Goal: Download file/media

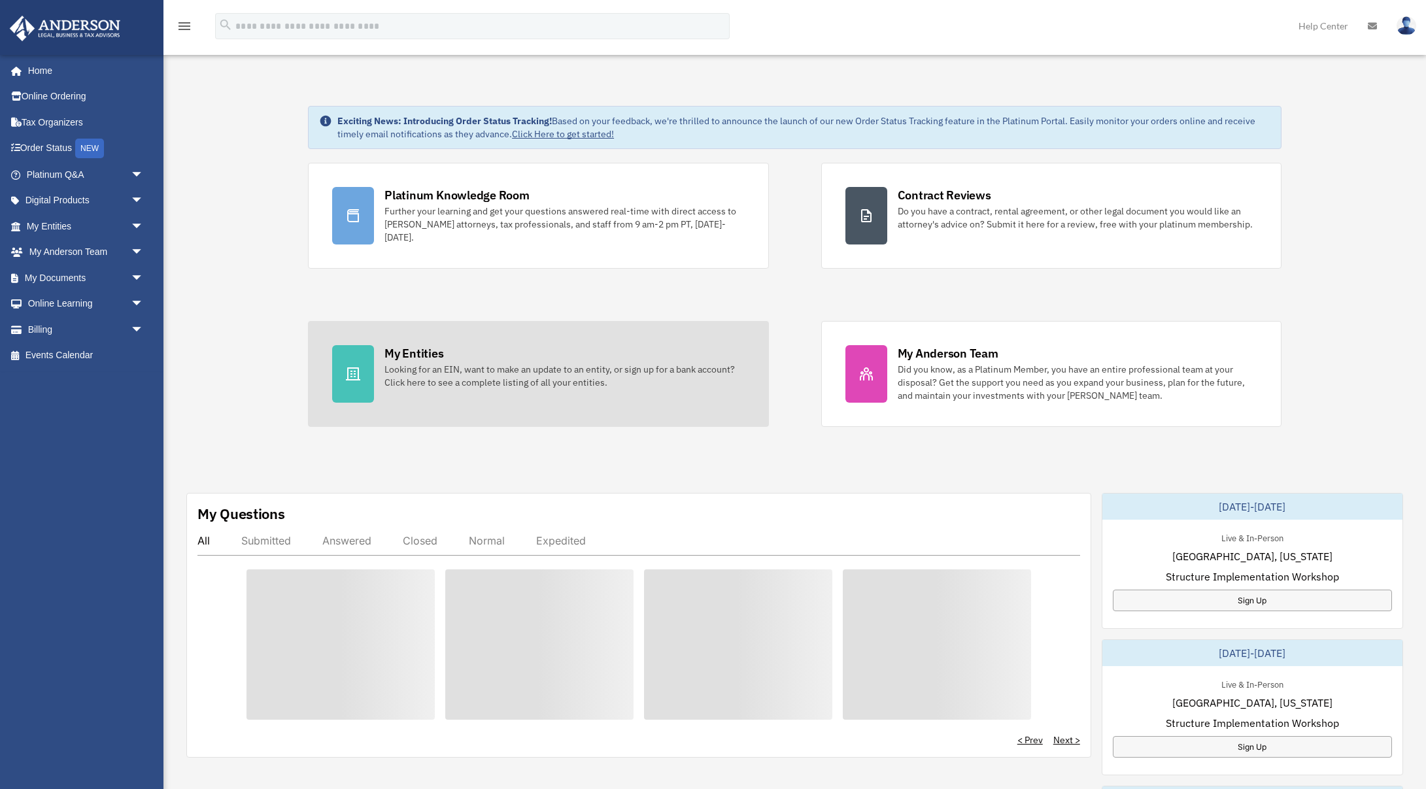
scroll to position [3, 0]
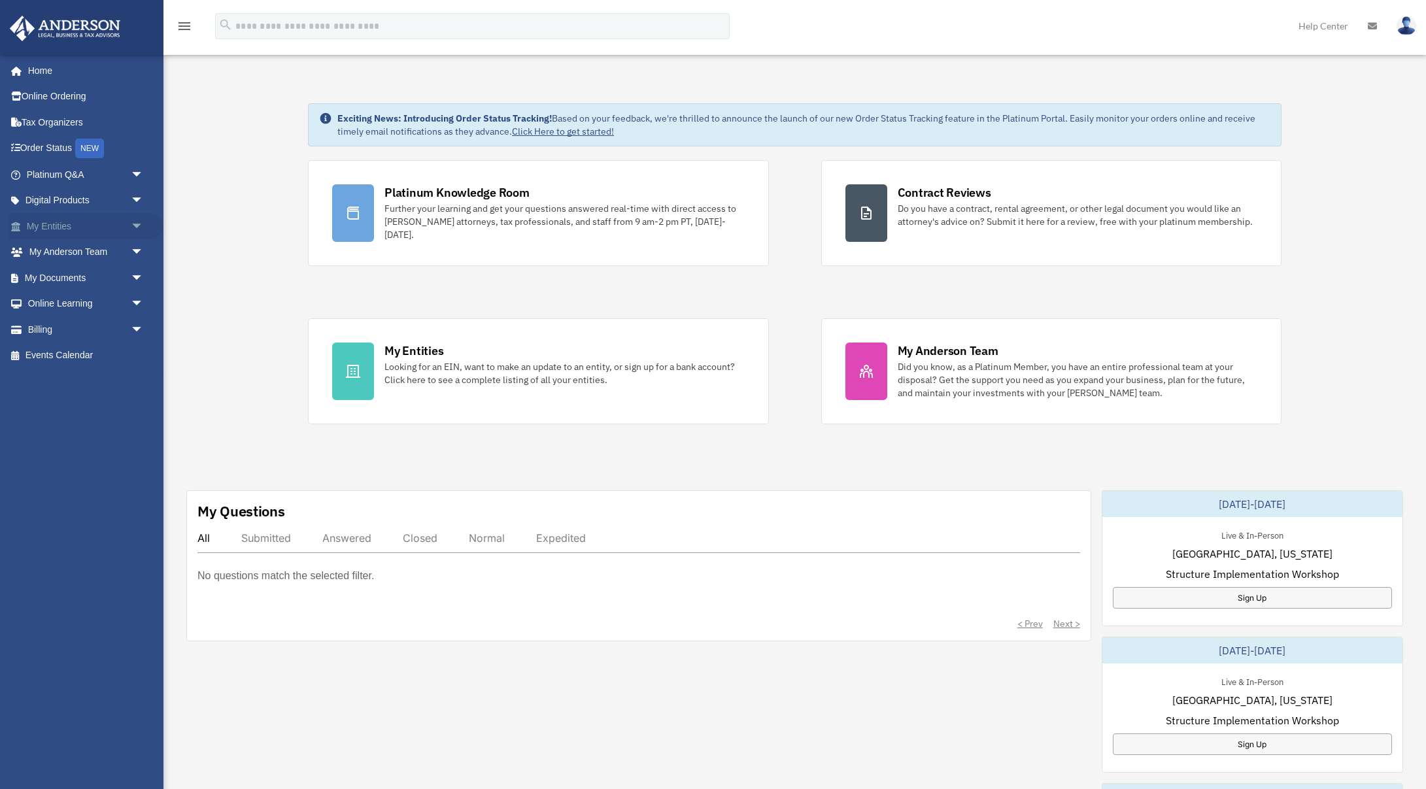
click at [55, 231] on link "My Entities arrow_drop_down" at bounding box center [86, 226] width 154 height 26
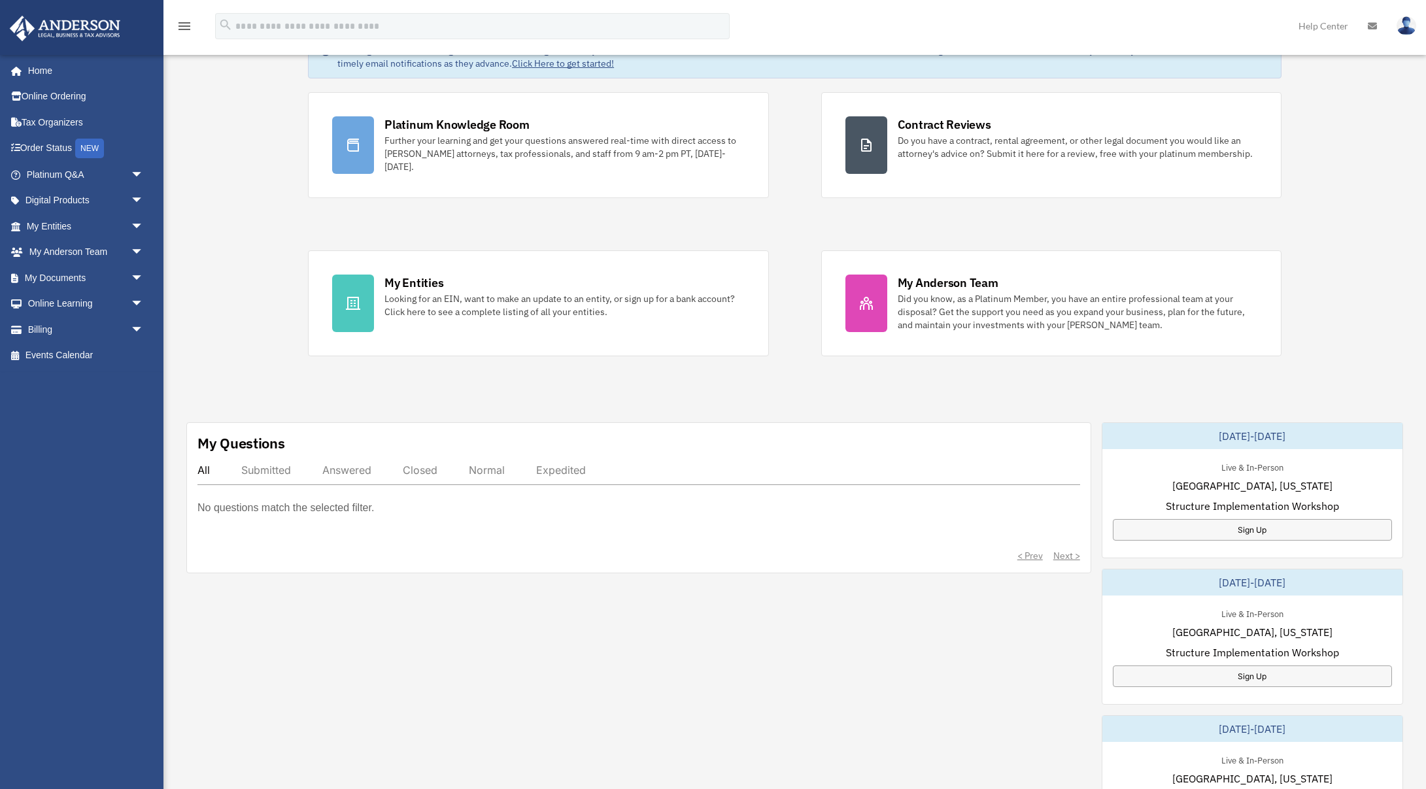
scroll to position [0, 0]
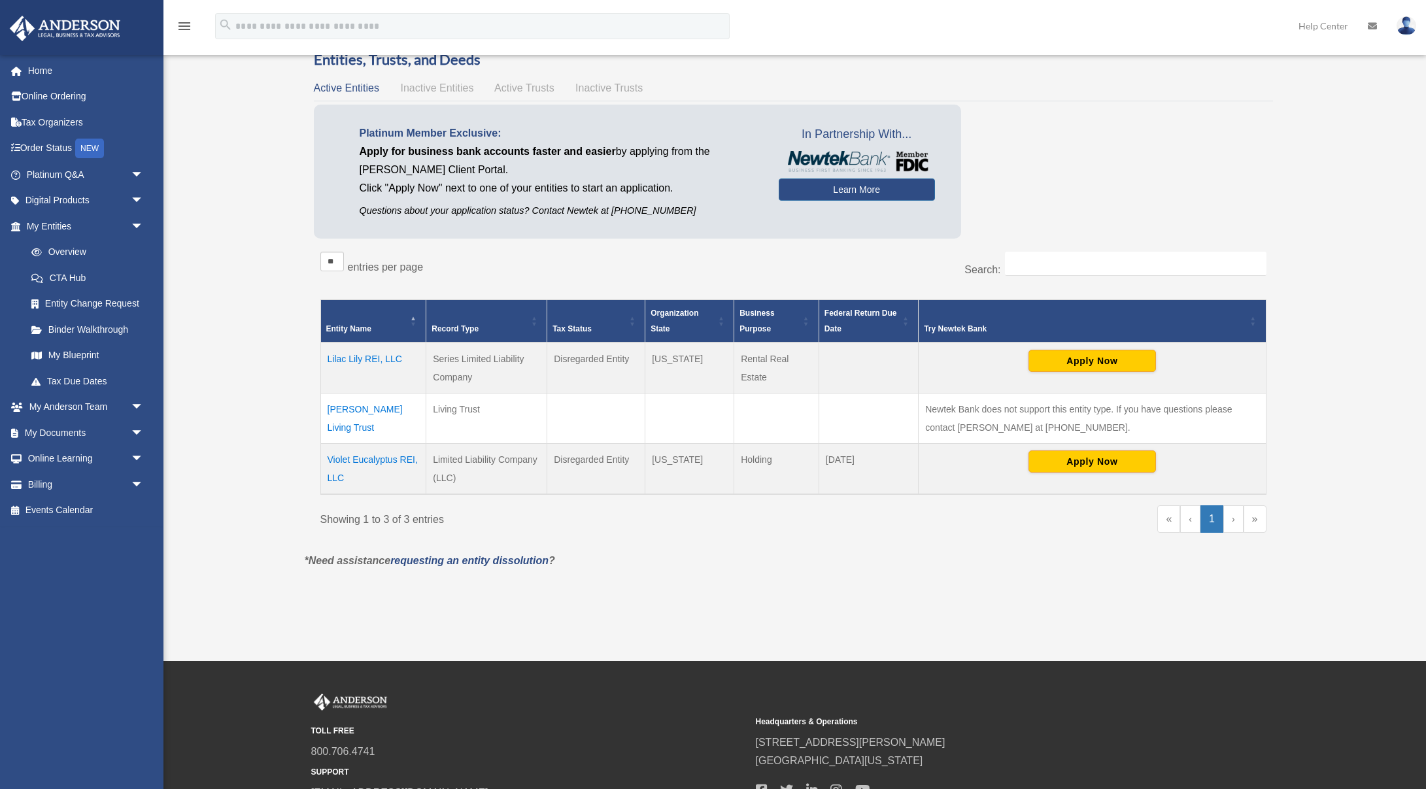
scroll to position [47, 0]
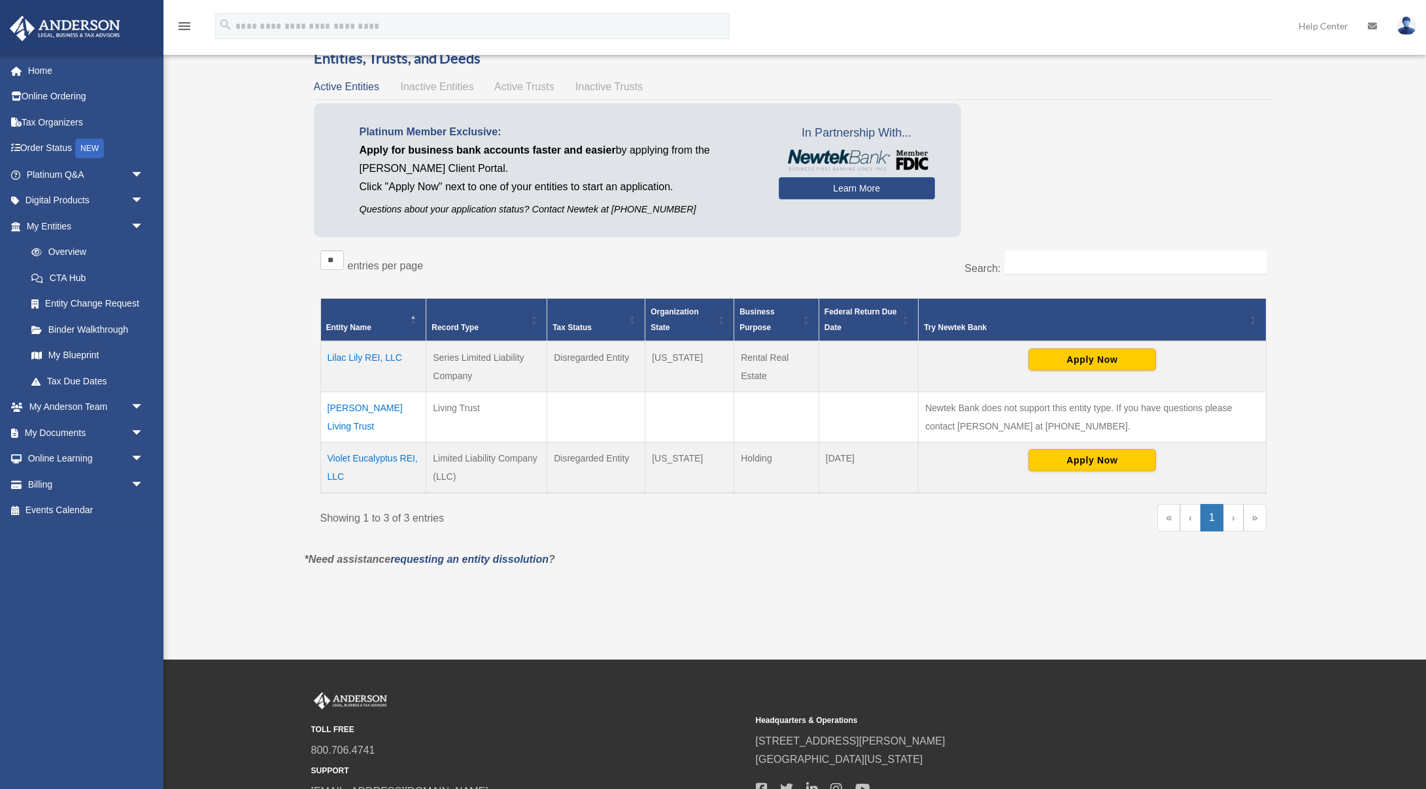
click at [368, 408] on td "Ngo-Vo Living Trust" at bounding box center [373, 417] width 106 height 50
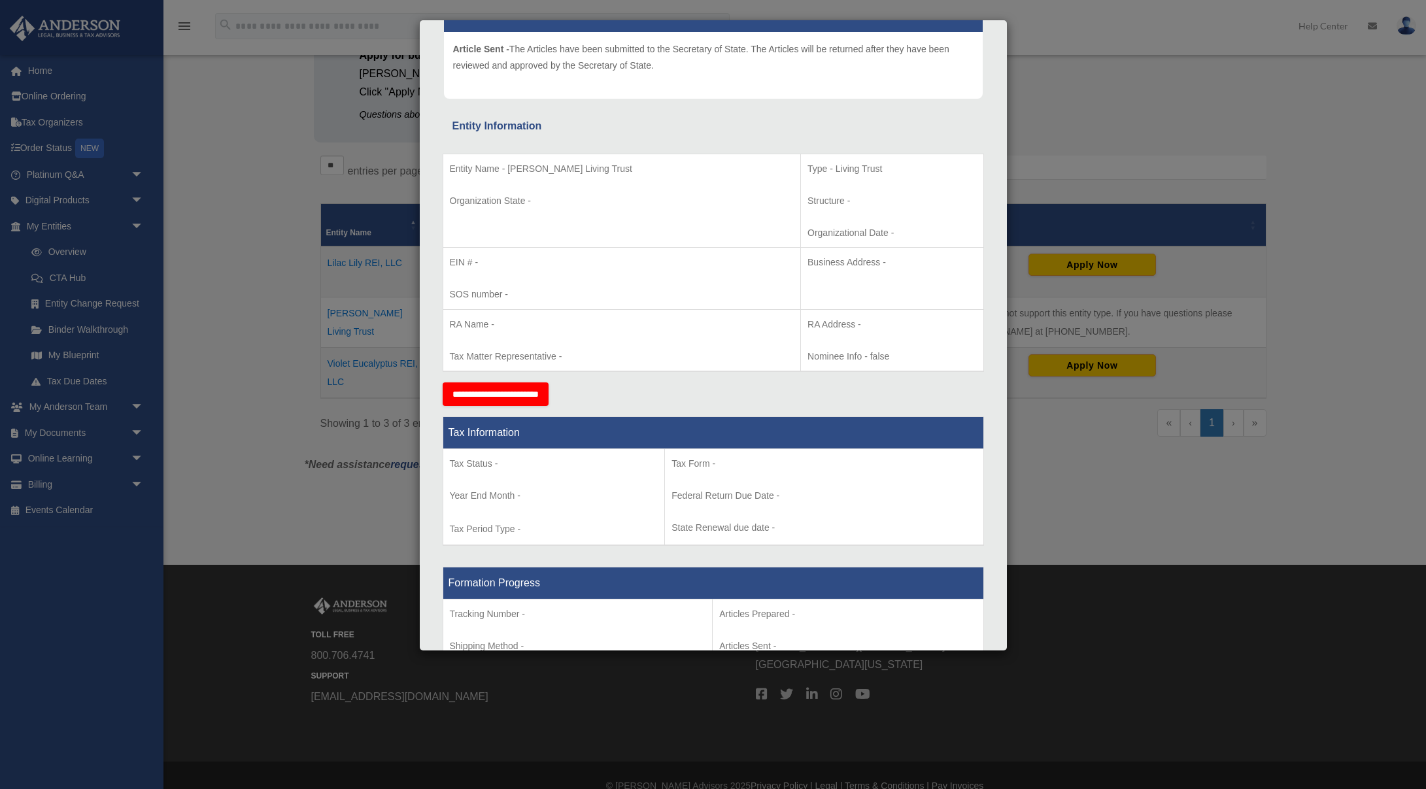
scroll to position [0, 0]
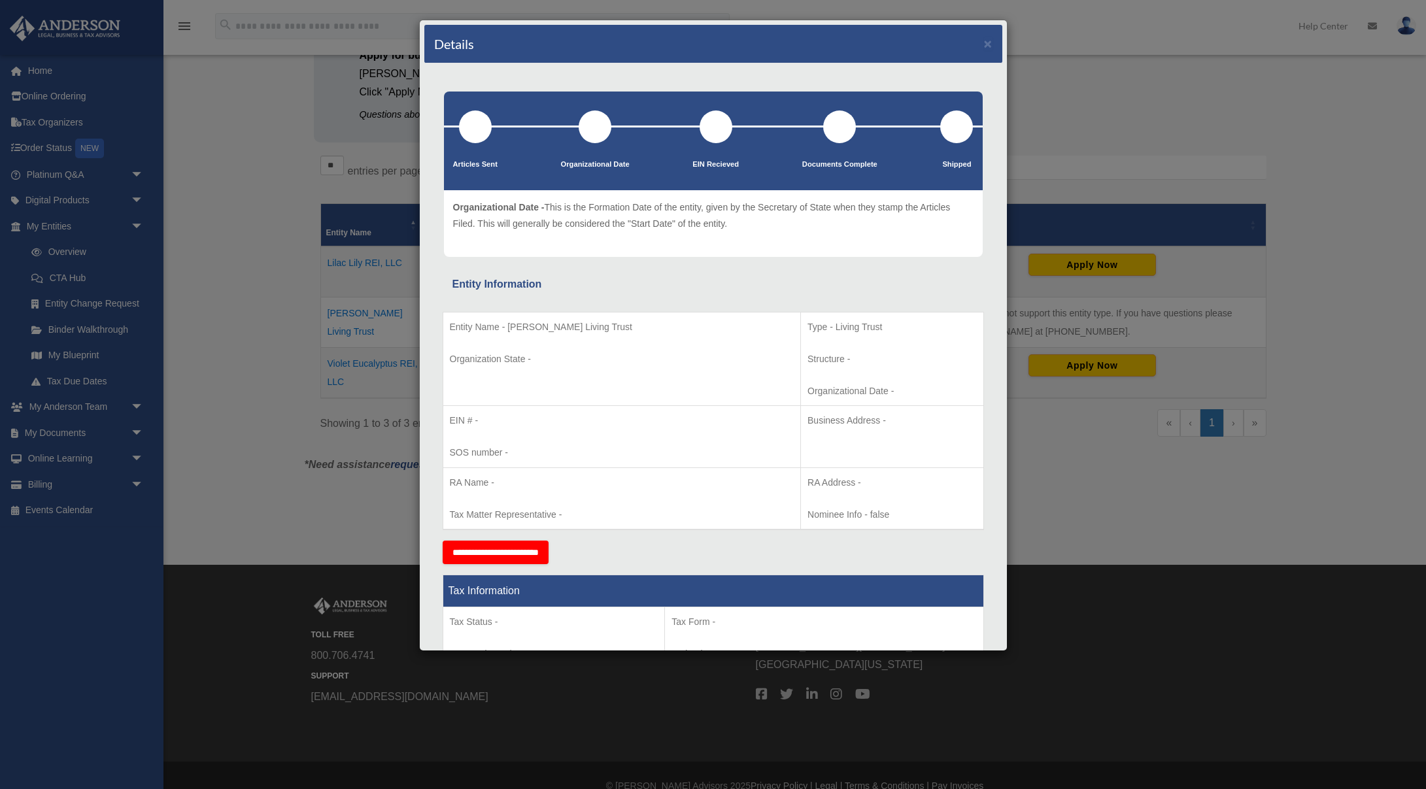
click at [1123, 122] on div "Details × Articles Sent Organizational Date" at bounding box center [713, 394] width 1426 height 789
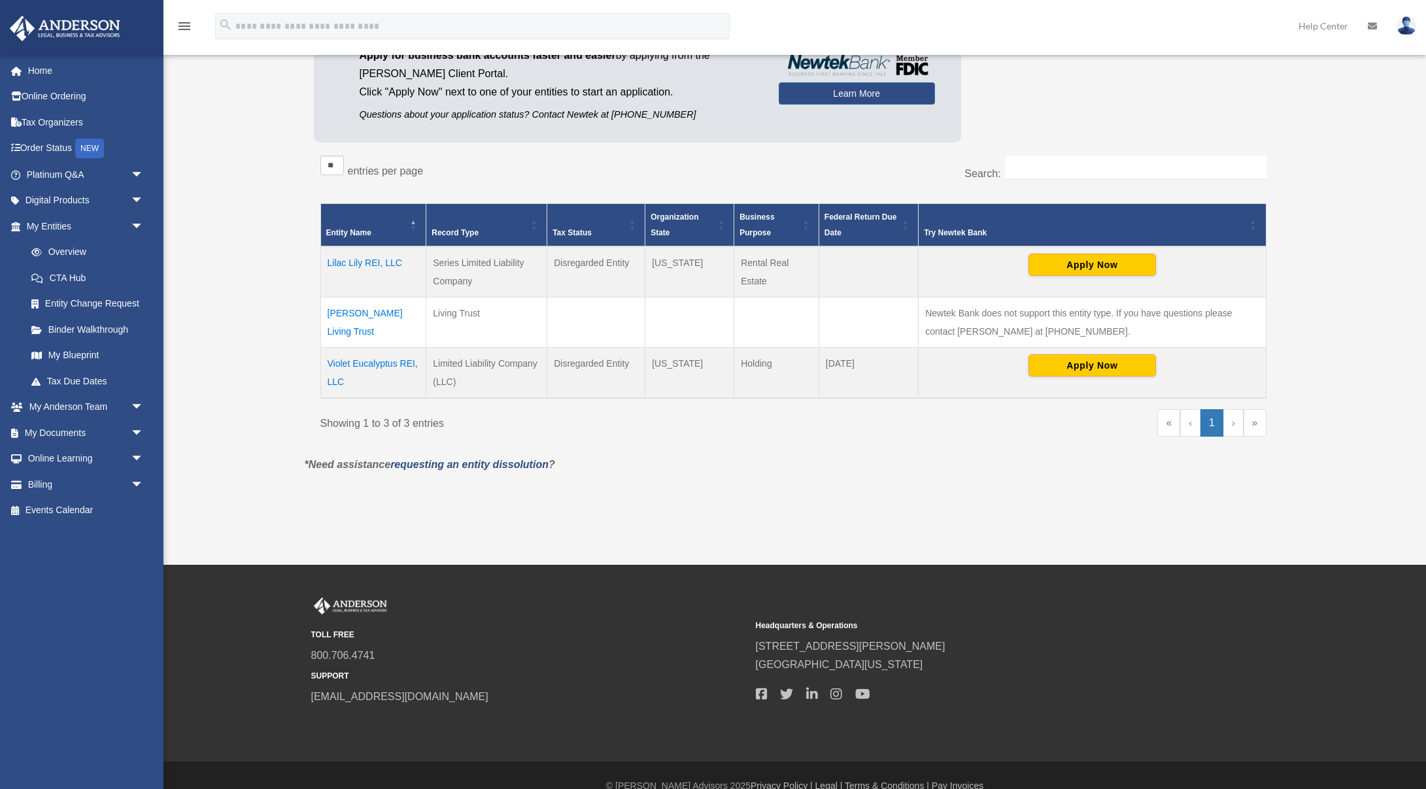
click at [1120, 122] on div "Platinum Member Exclusive: Apply for business bank accounts faster and easier b…" at bounding box center [793, 79] width 959 height 141
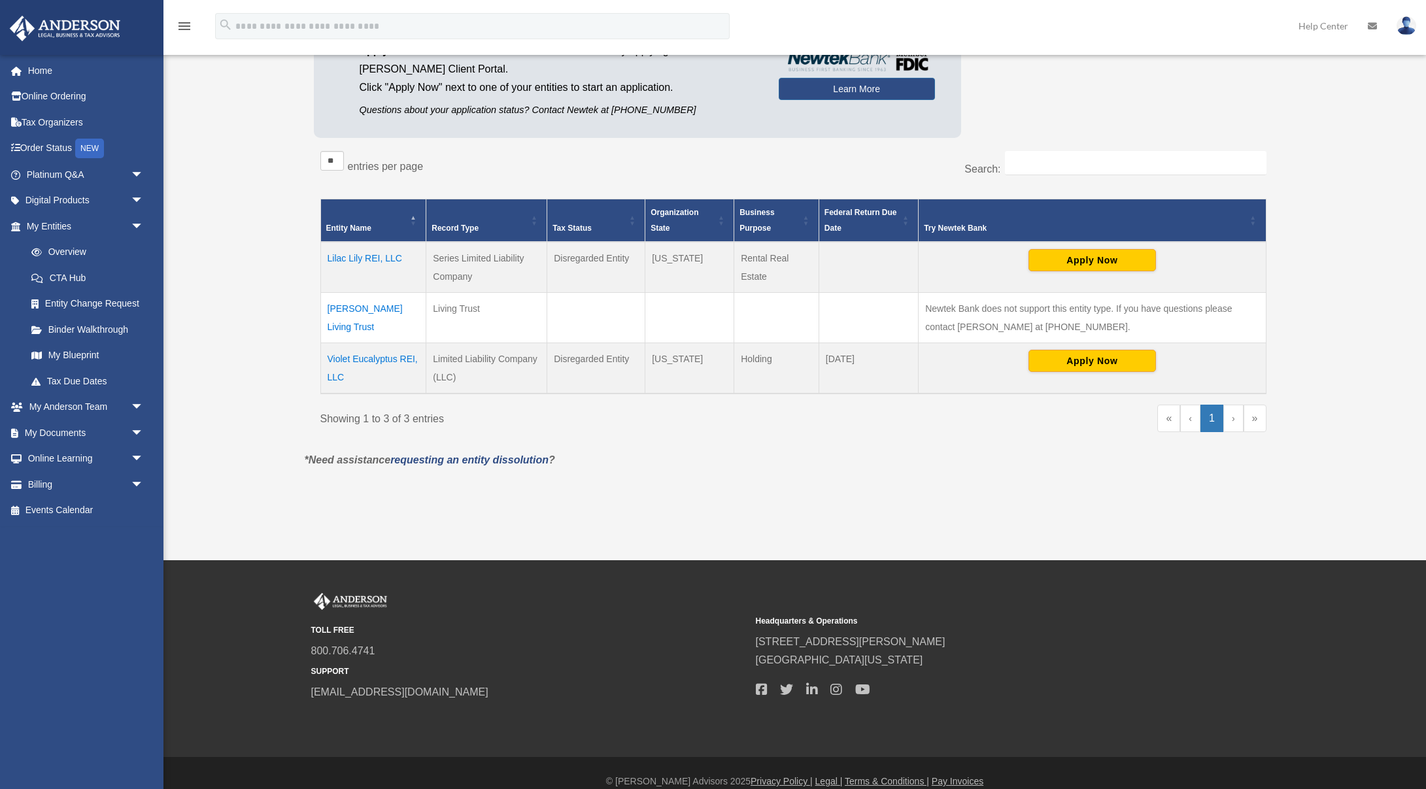
scroll to position [143, 0]
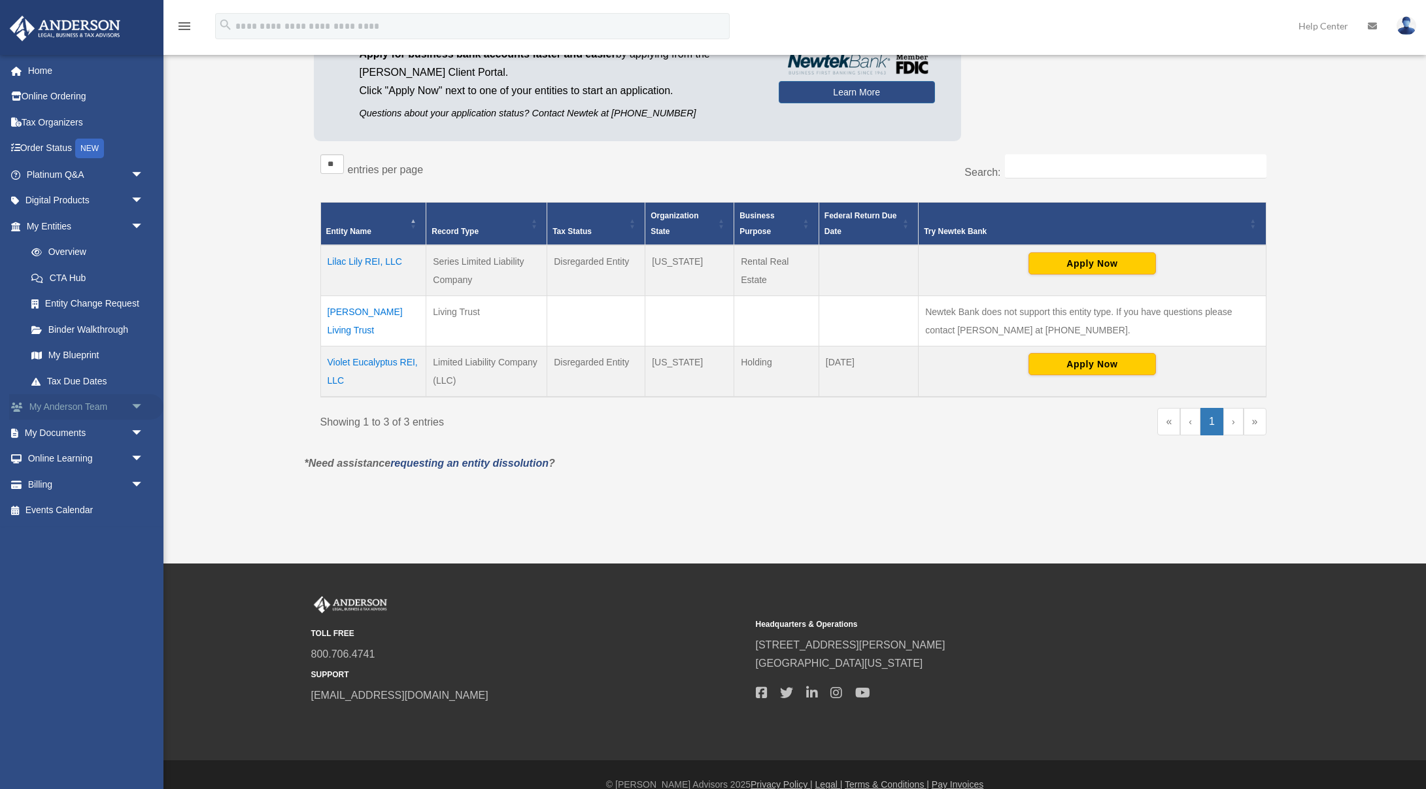
click at [97, 405] on link "My Anderson Team arrow_drop_down" at bounding box center [86, 407] width 154 height 26
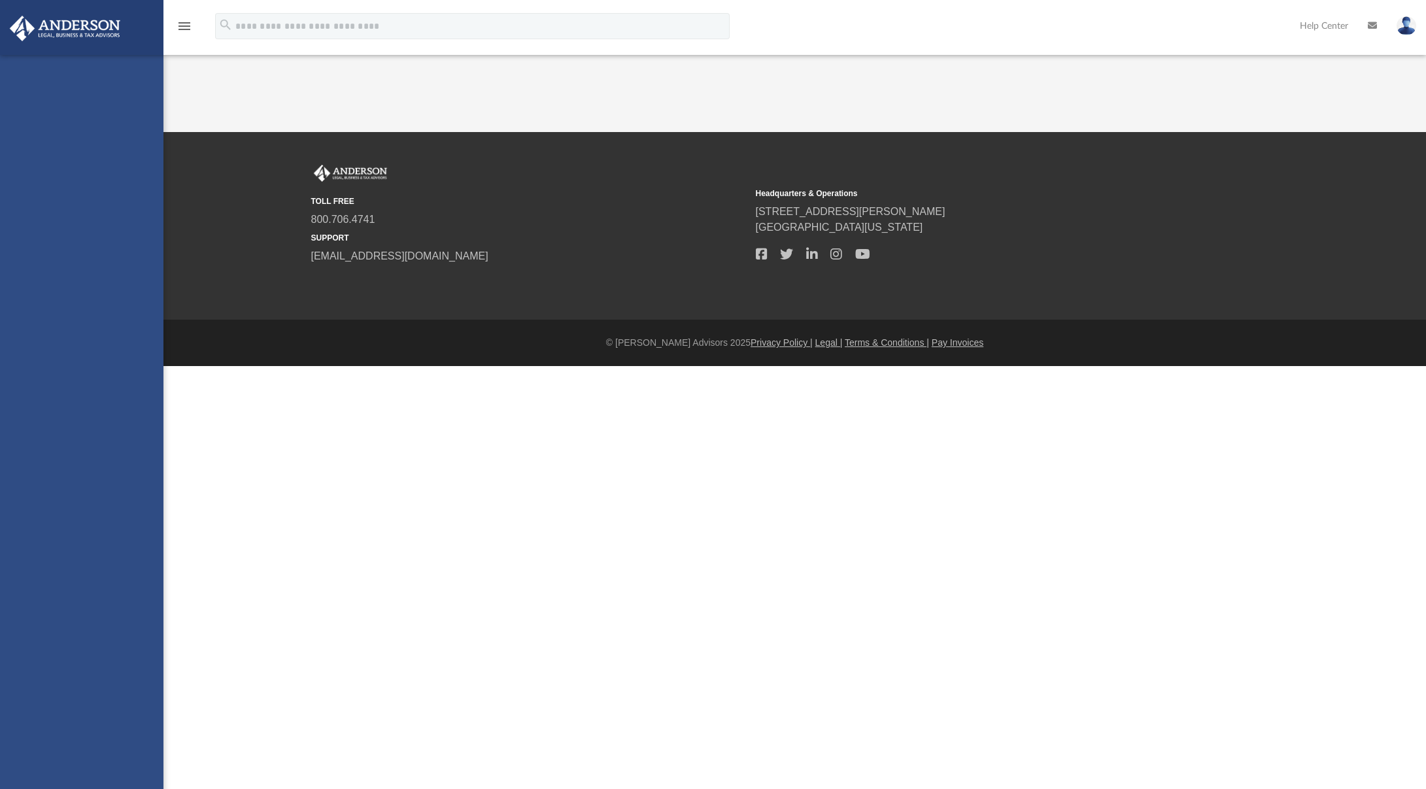
click at [136, 434] on div "[EMAIL_ADDRESS][DOMAIN_NAME] Sign Out [EMAIL_ADDRESS][DOMAIN_NAME] Home Online …" at bounding box center [82, 449] width 164 height 789
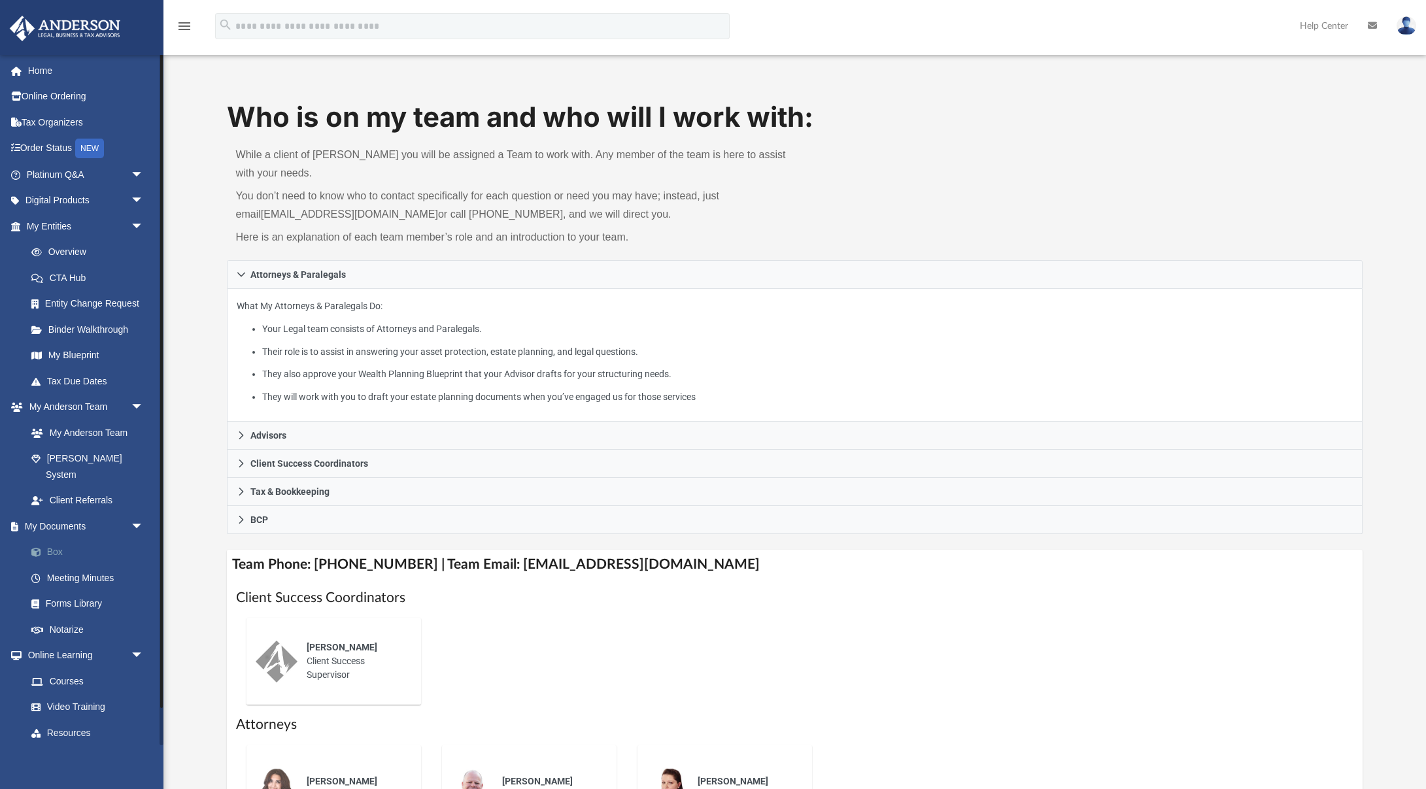
click at [60, 540] on link "Box" at bounding box center [90, 553] width 145 height 26
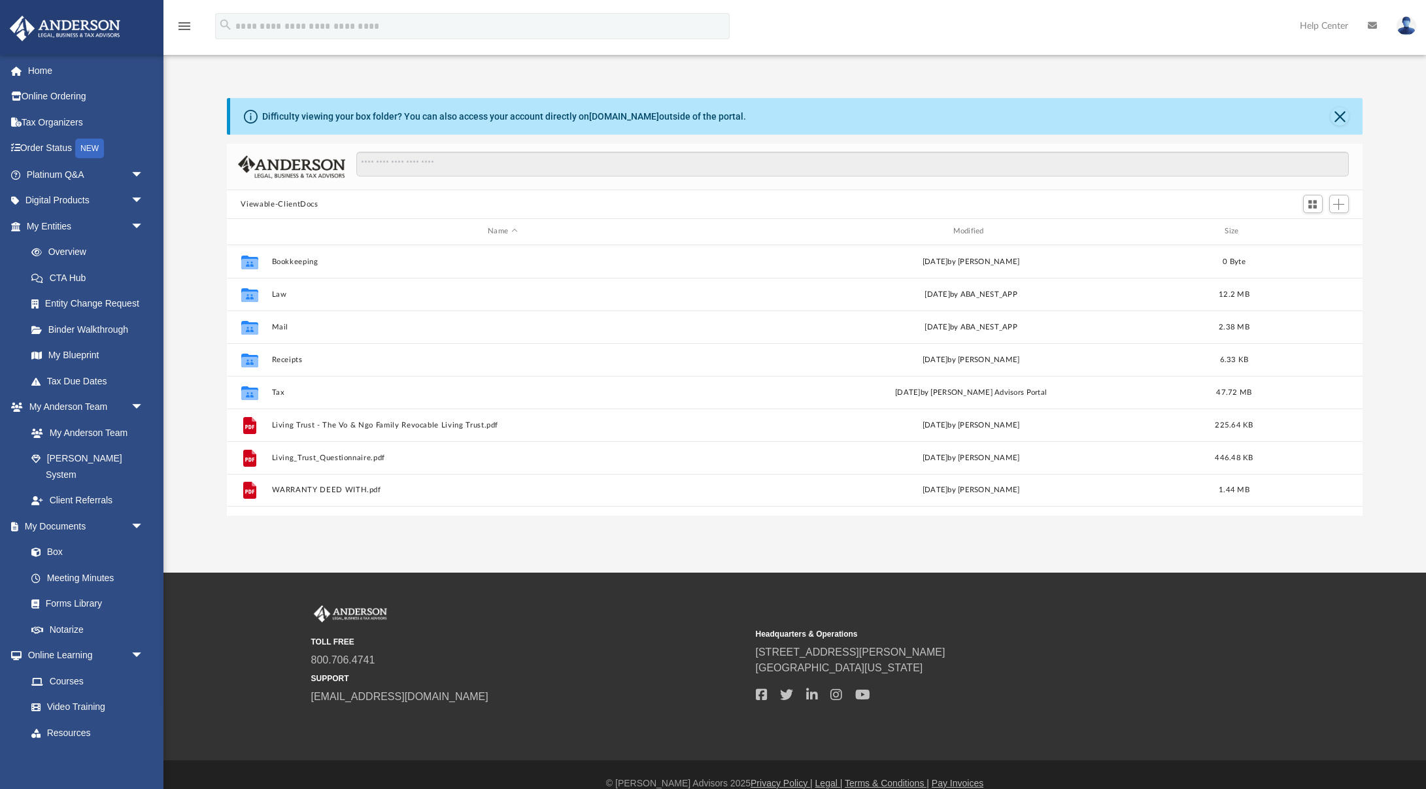
scroll to position [297, 1137]
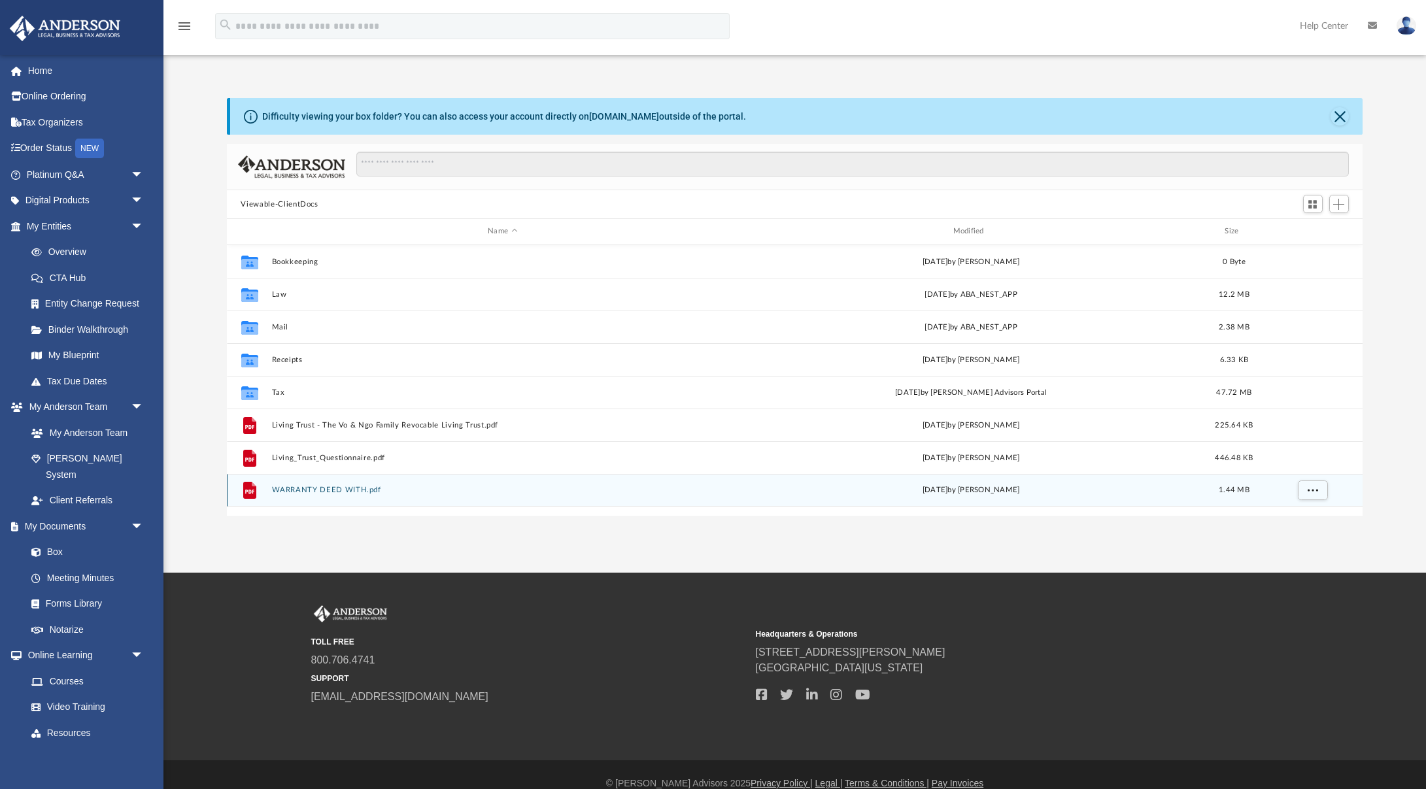
click at [362, 497] on div "File WARRANTY DEED WITH.pdf [DATE] by [PERSON_NAME] 1.44 MB" at bounding box center [795, 490] width 1137 height 33
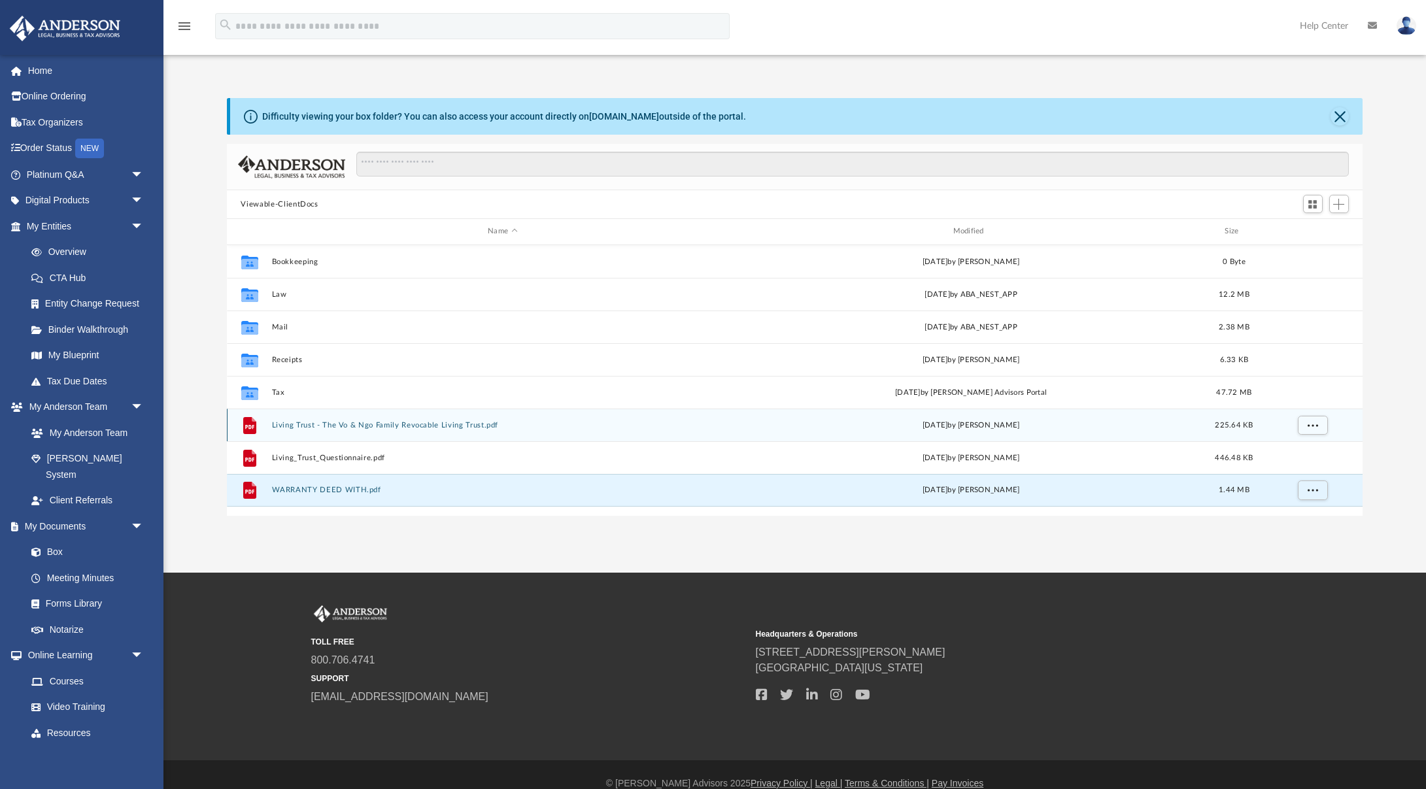
click at [422, 428] on button "Living Trust - The Vo & Ngo Family Revocable Living Trust.pdf" at bounding box center [502, 425] width 462 height 9
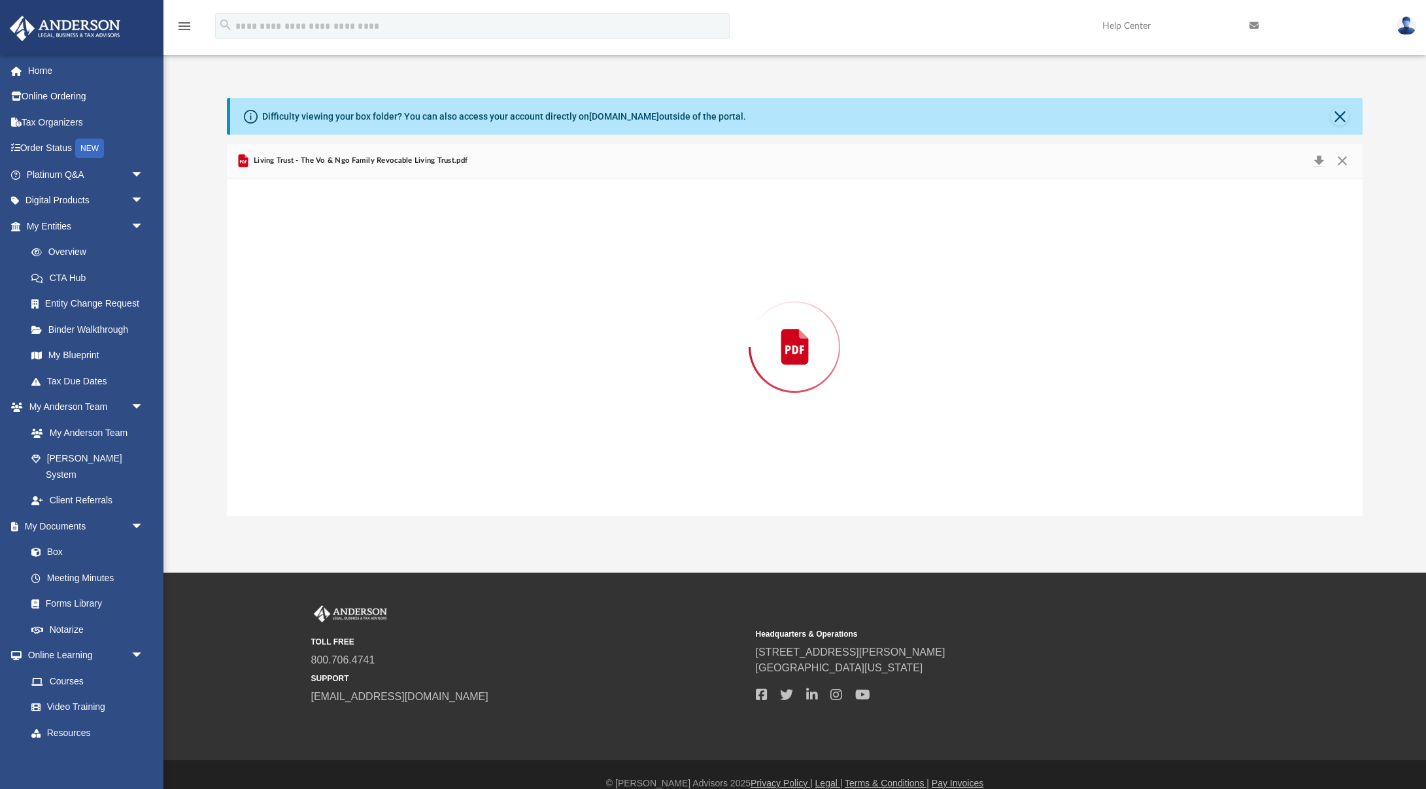
click at [422, 428] on div "Preview" at bounding box center [795, 347] width 1137 height 337
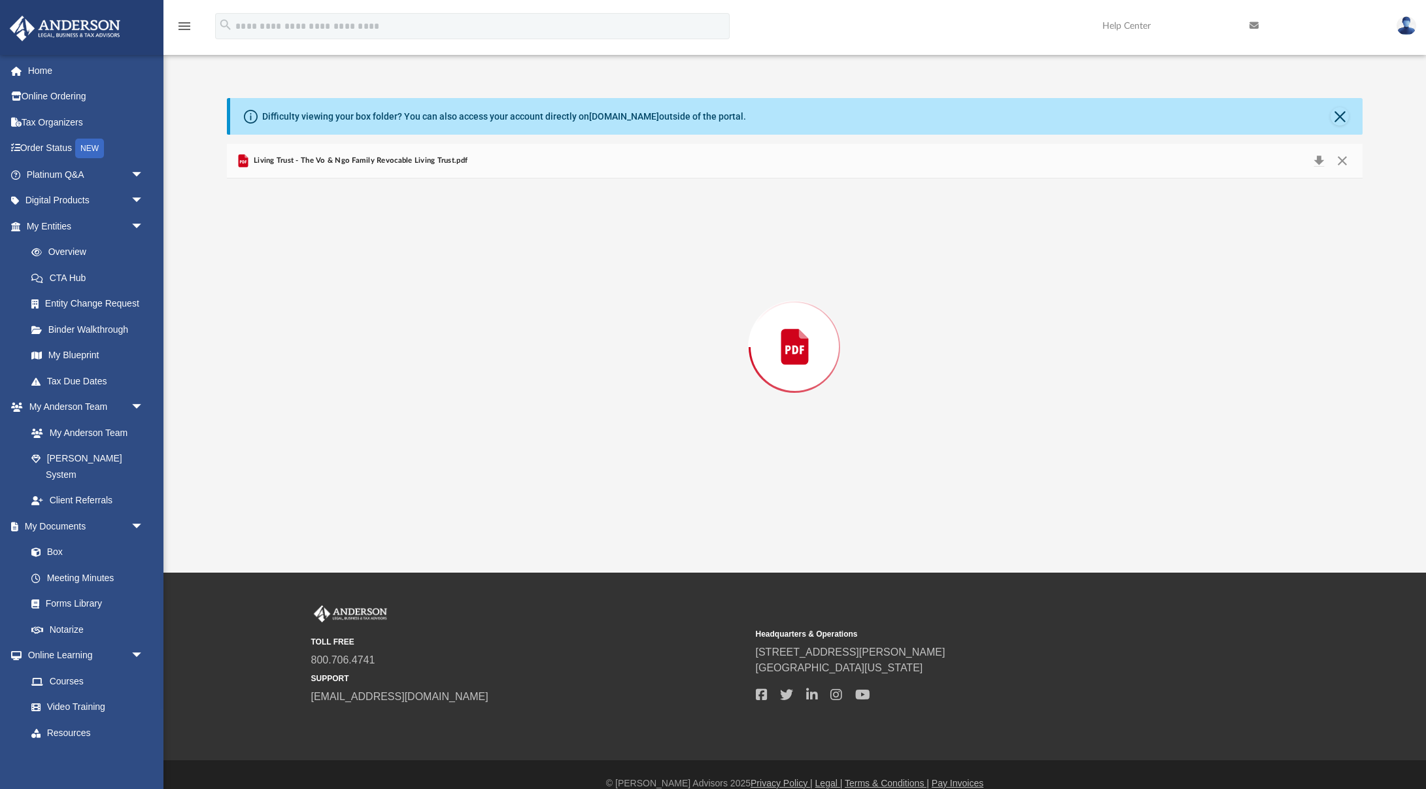
click at [422, 428] on div "Preview" at bounding box center [795, 347] width 1137 height 337
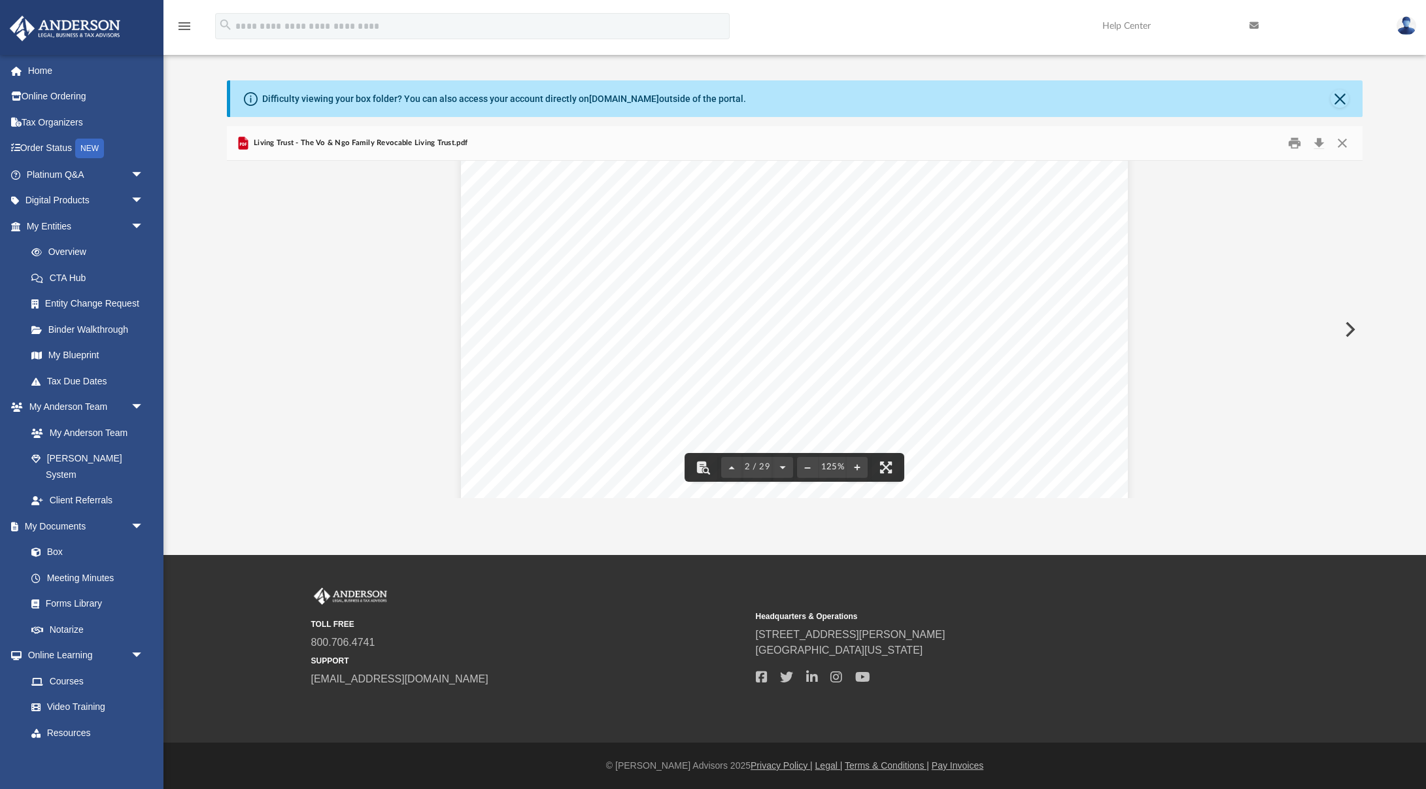
scroll to position [1165, 0]
click at [1317, 145] on button "Download" at bounding box center [1320, 143] width 24 height 20
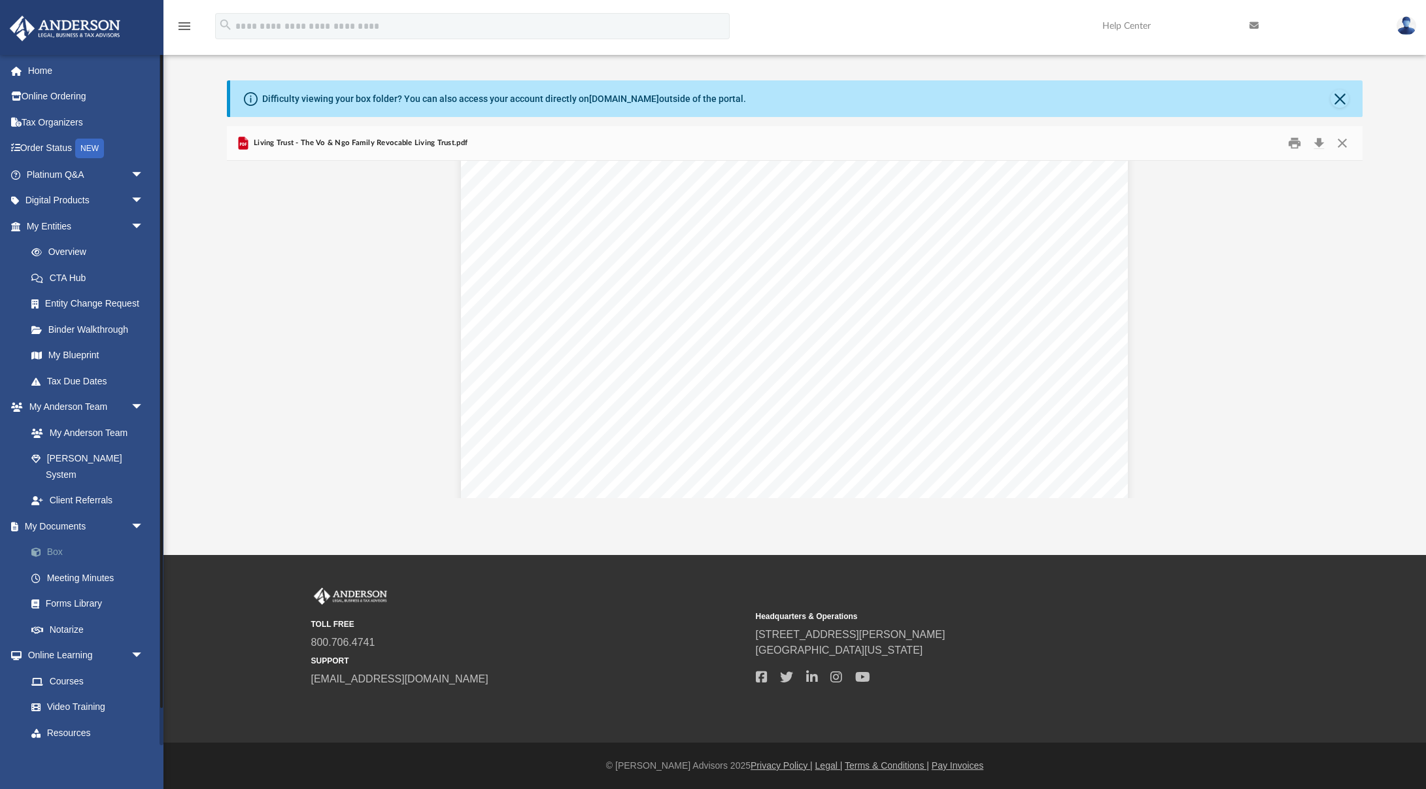
click at [59, 540] on link "Box" at bounding box center [90, 553] width 145 height 26
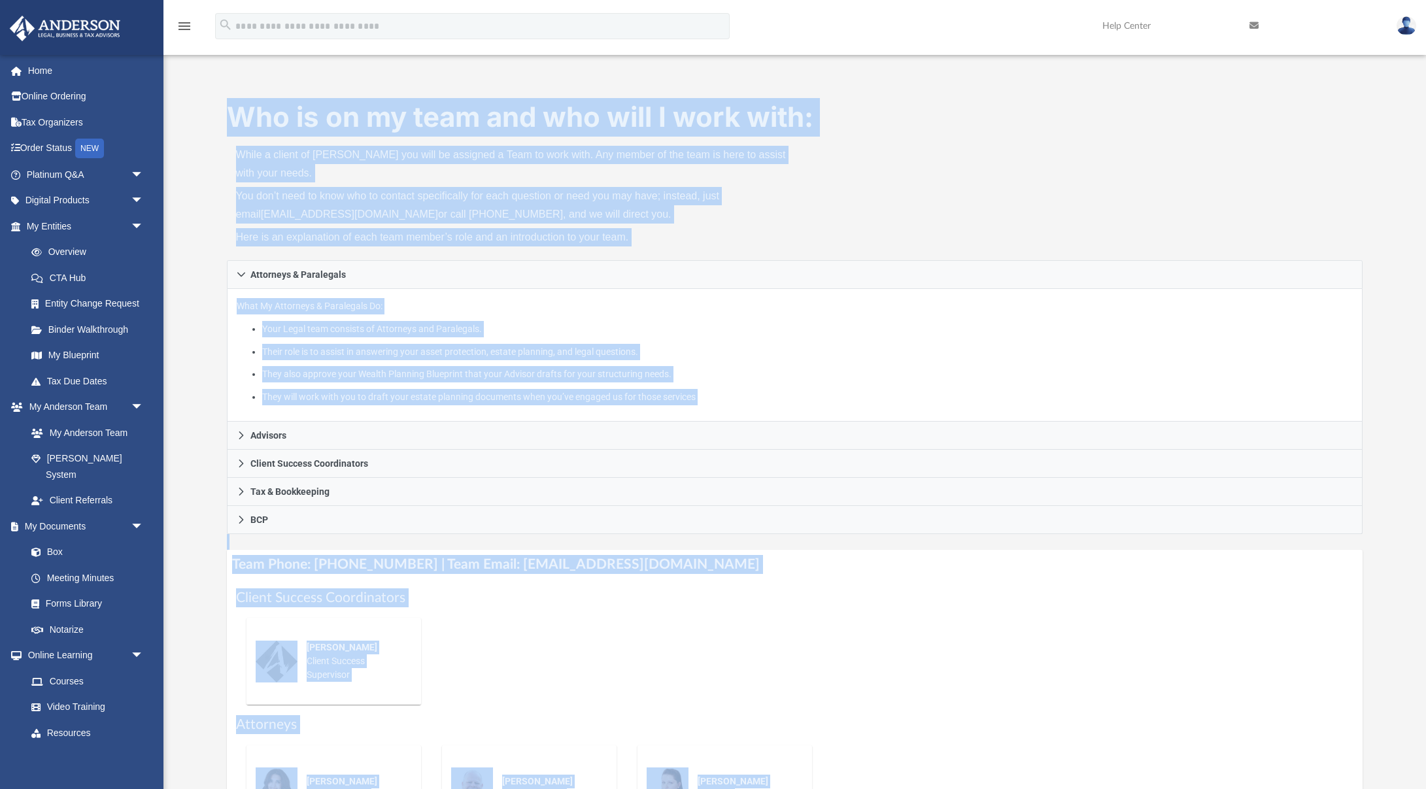
click at [864, 566] on h4 "Team Phone: [PHONE_NUMBER] | Team Email: [EMAIL_ADDRESS][DOMAIN_NAME]" at bounding box center [795, 564] width 1137 height 29
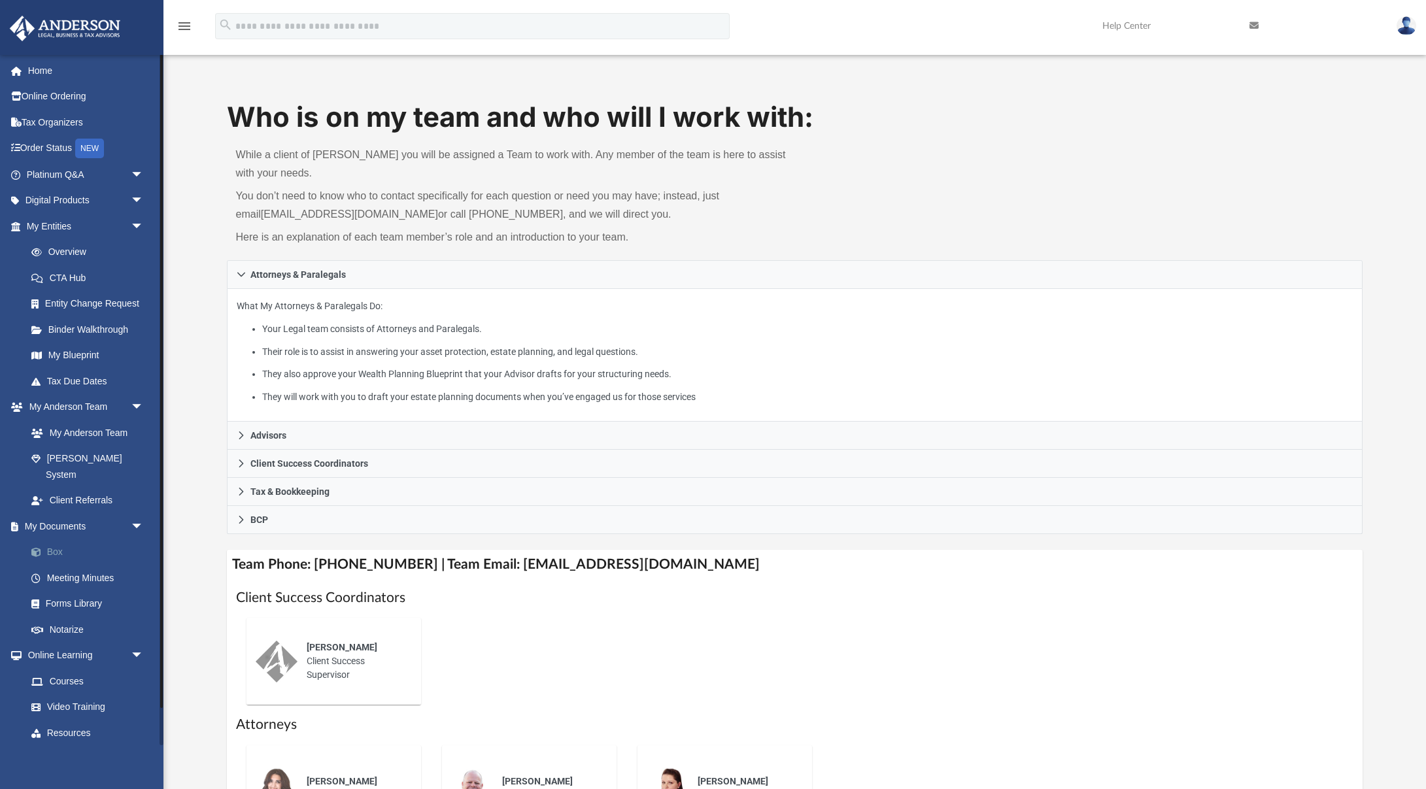
click at [56, 540] on link "Box" at bounding box center [90, 553] width 145 height 26
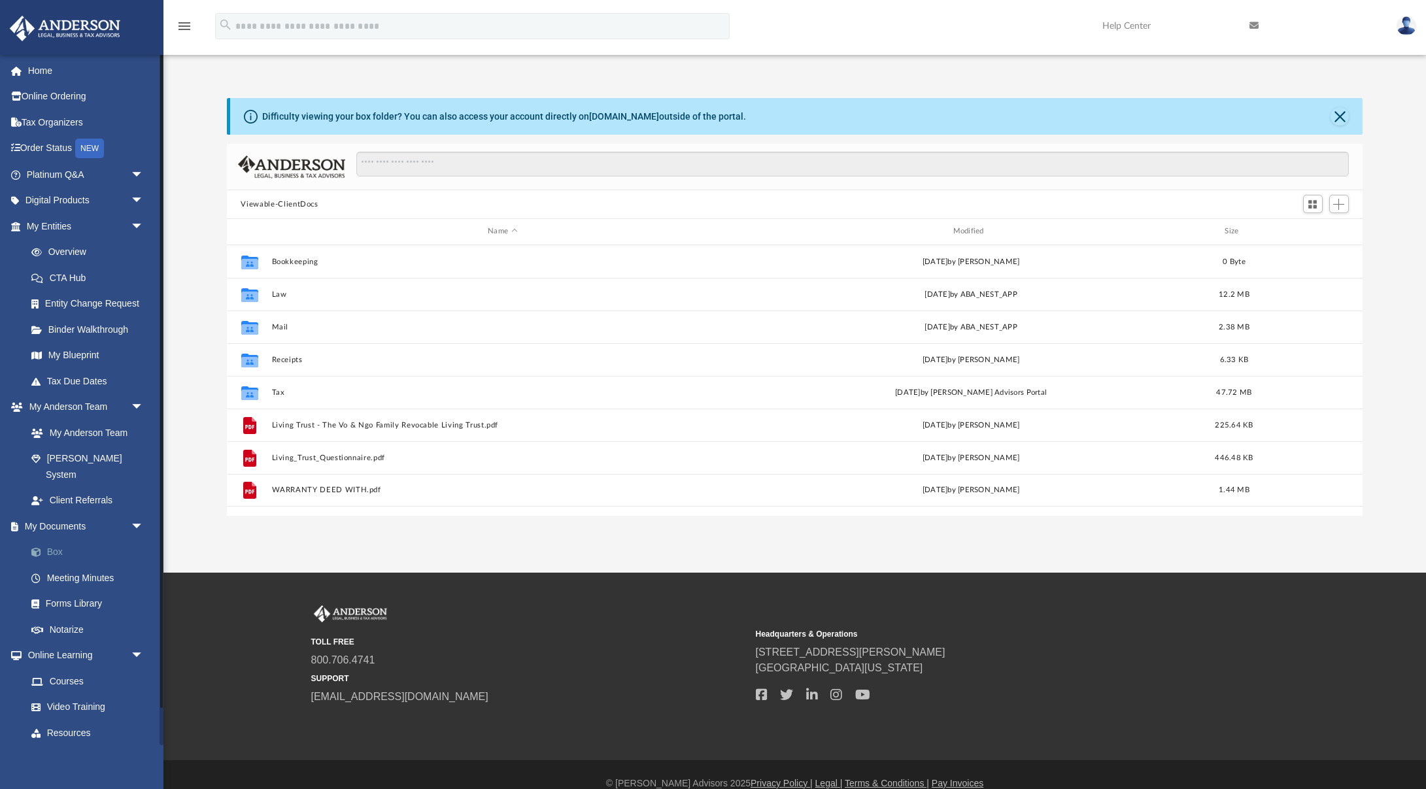
scroll to position [297, 1137]
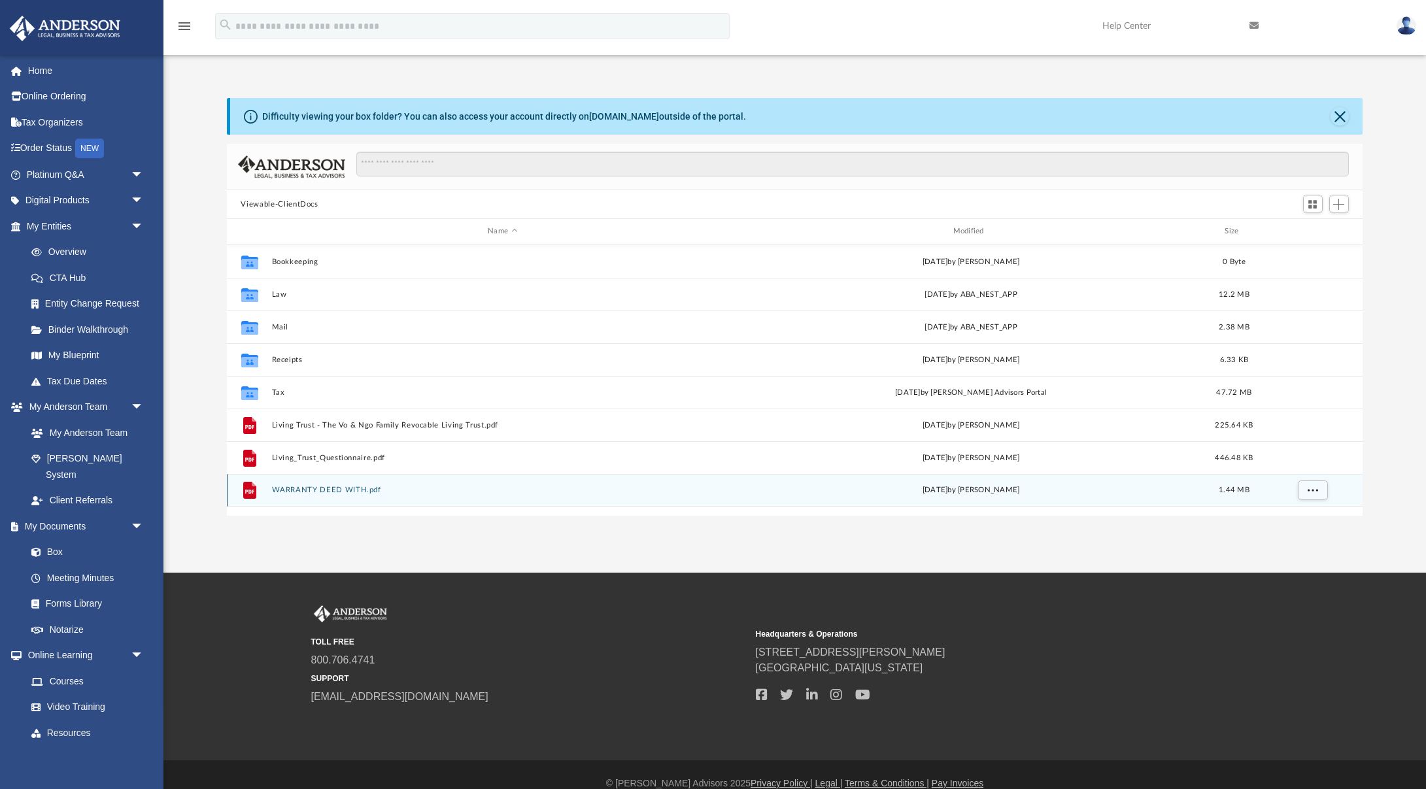
click at [362, 497] on div "File WARRANTY DEED WITH.pdf [DATE] by [PERSON_NAME] 1.44 MB" at bounding box center [795, 490] width 1137 height 33
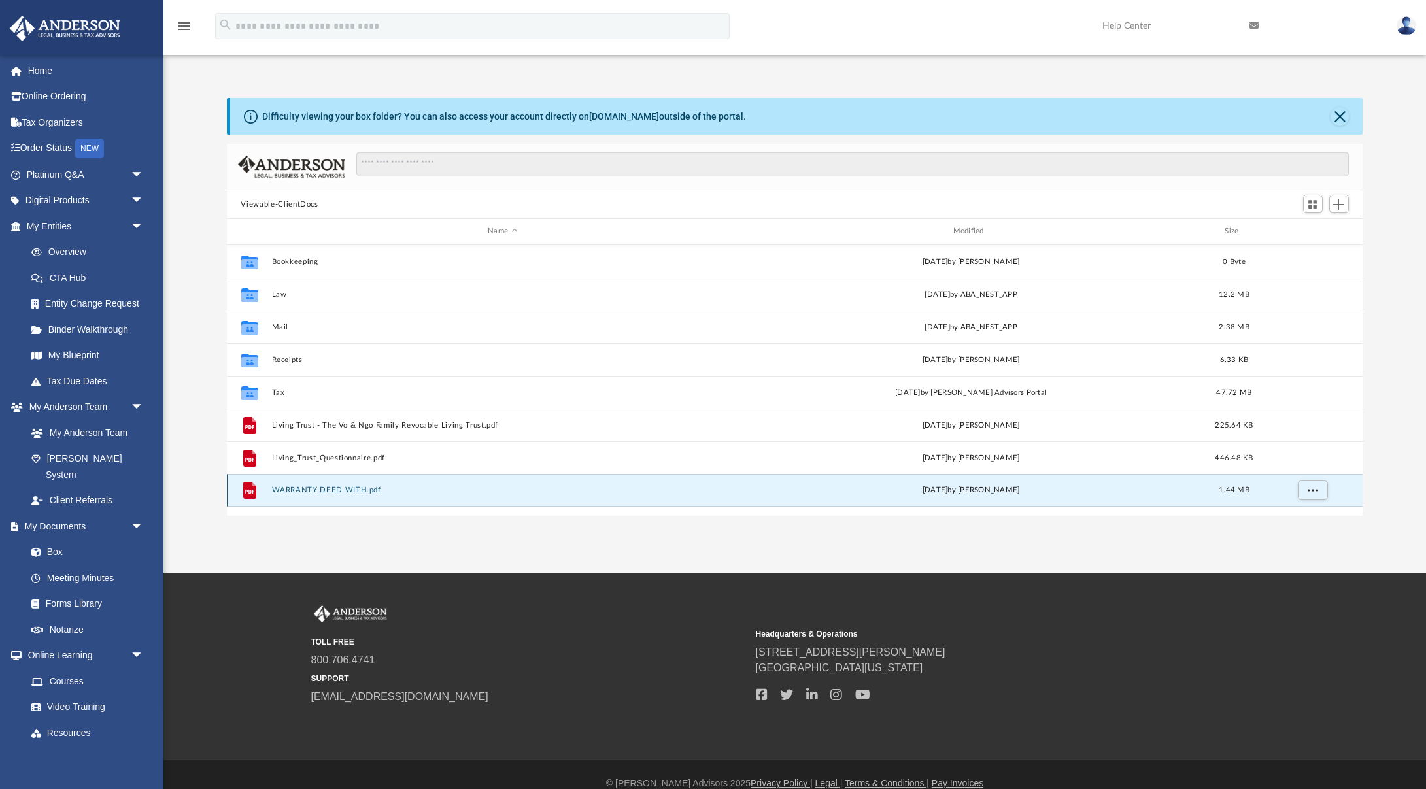
click at [362, 497] on div "File WARRANTY DEED WITH.pdf [DATE] by [PERSON_NAME] 1.44 MB" at bounding box center [795, 490] width 1137 height 33
click at [664, 500] on div "File WARRANTY DEED WITH.pdf [DATE] by [PERSON_NAME] 1.44 MB" at bounding box center [795, 490] width 1137 height 33
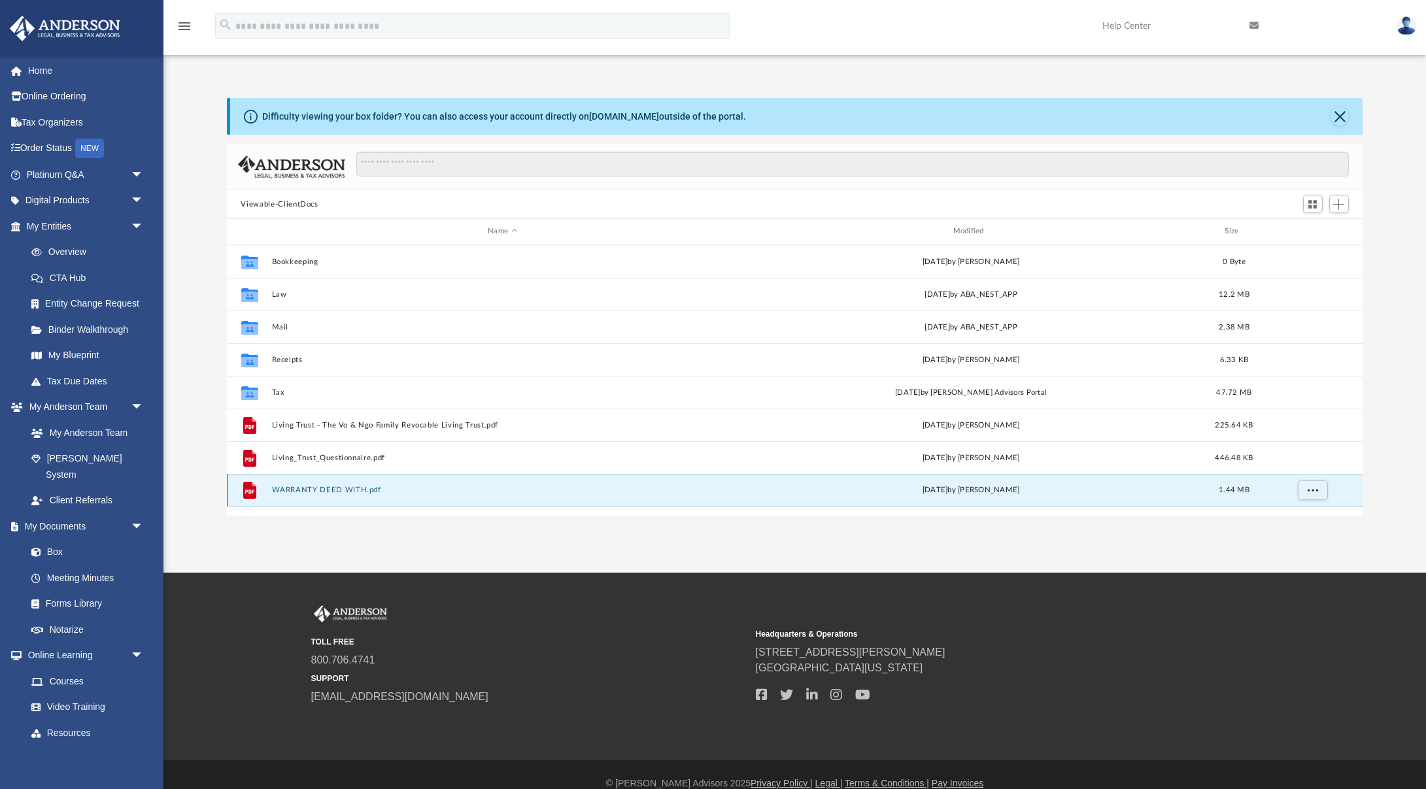
click at [245, 492] on icon "grid" at bounding box center [249, 490] width 13 height 17
click at [1313, 490] on span "More options" at bounding box center [1312, 490] width 10 height 7
click at [738, 489] on div "File WARRANTY DEED WITH.pdf [DATE] by [PERSON_NAME] 1.44 MB" at bounding box center [795, 490] width 1137 height 33
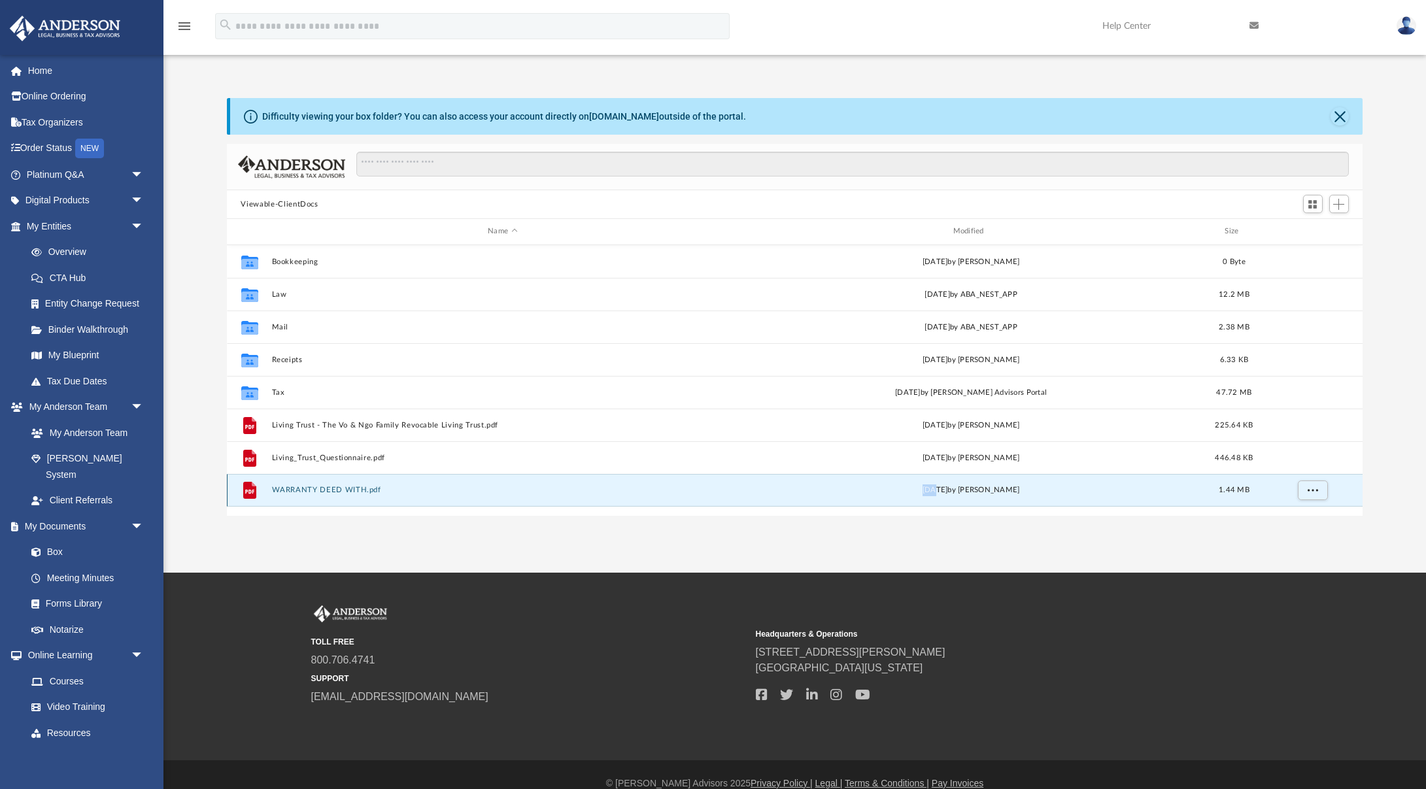
click at [738, 489] on div "File WARRANTY DEED WITH.pdf [DATE] by [PERSON_NAME] 1.44 MB" at bounding box center [795, 490] width 1137 height 33
click at [1031, 505] on div "File WARRANTY DEED WITH.pdf [DATE] by [PERSON_NAME] 1.44 MB" at bounding box center [795, 490] width 1137 height 33
click at [1318, 495] on button "More options" at bounding box center [1313, 491] width 30 height 20
click at [1314, 494] on button "More options" at bounding box center [1313, 491] width 30 height 20
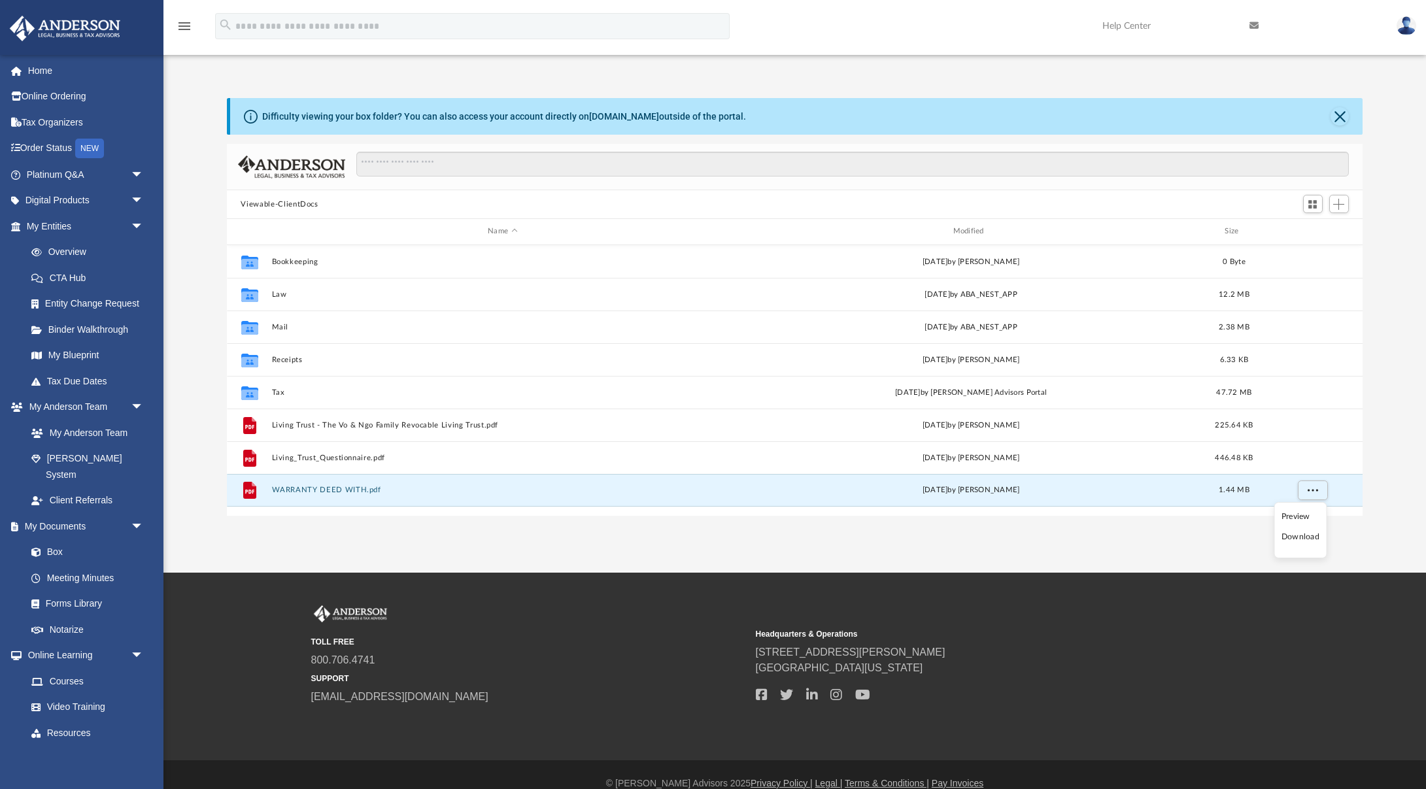
click at [1301, 536] on li "Download" at bounding box center [1301, 537] width 38 height 14
click at [245, 494] on icon "grid" at bounding box center [249, 490] width 13 height 17
click at [262, 494] on div "File" at bounding box center [249, 490] width 33 height 21
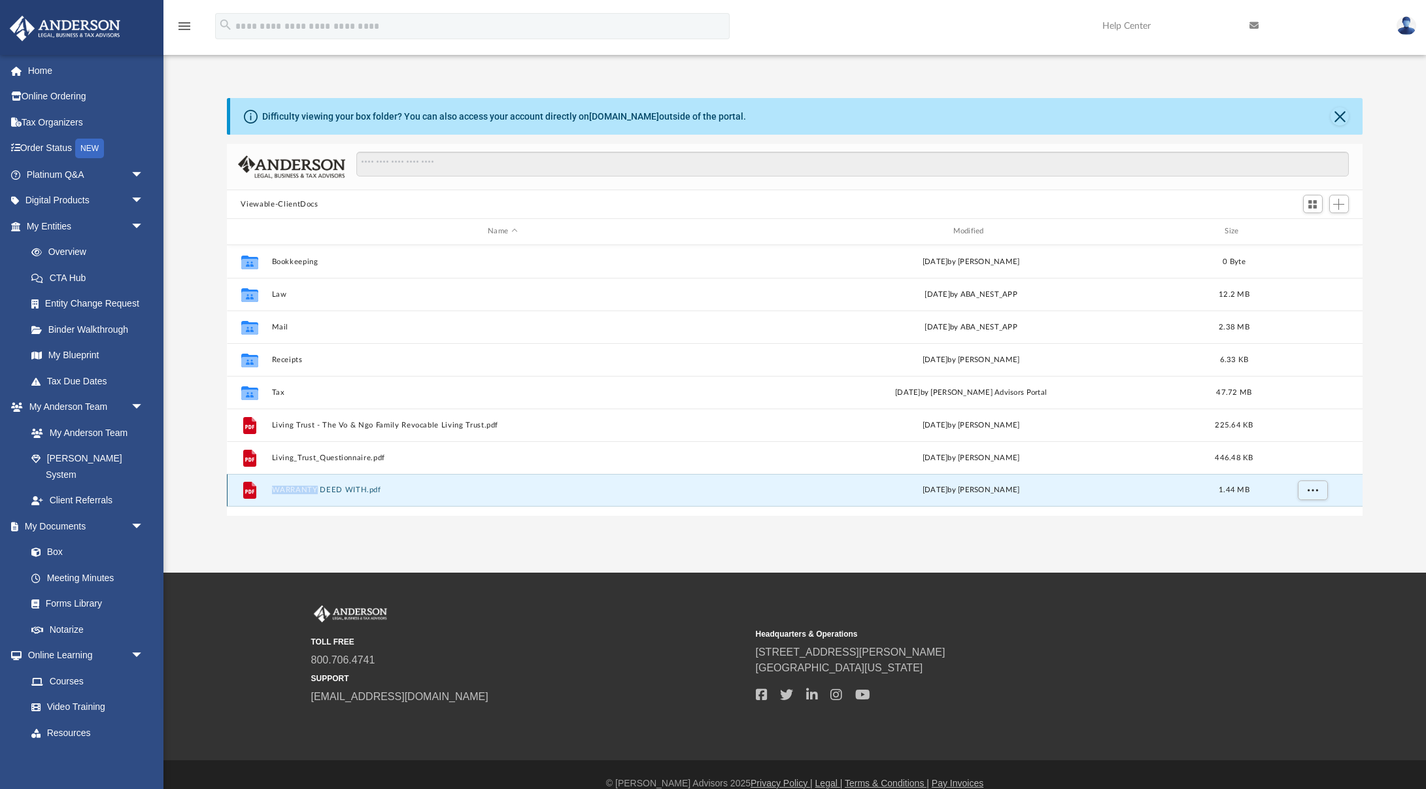
click at [262, 494] on div "File" at bounding box center [249, 490] width 33 height 21
click at [471, 498] on div "File WARRANTY DEED WITH.pdf [DATE] by [PERSON_NAME] 1.44 MB" at bounding box center [795, 490] width 1137 height 33
click at [248, 494] on icon "grid" at bounding box center [249, 490] width 13 height 17
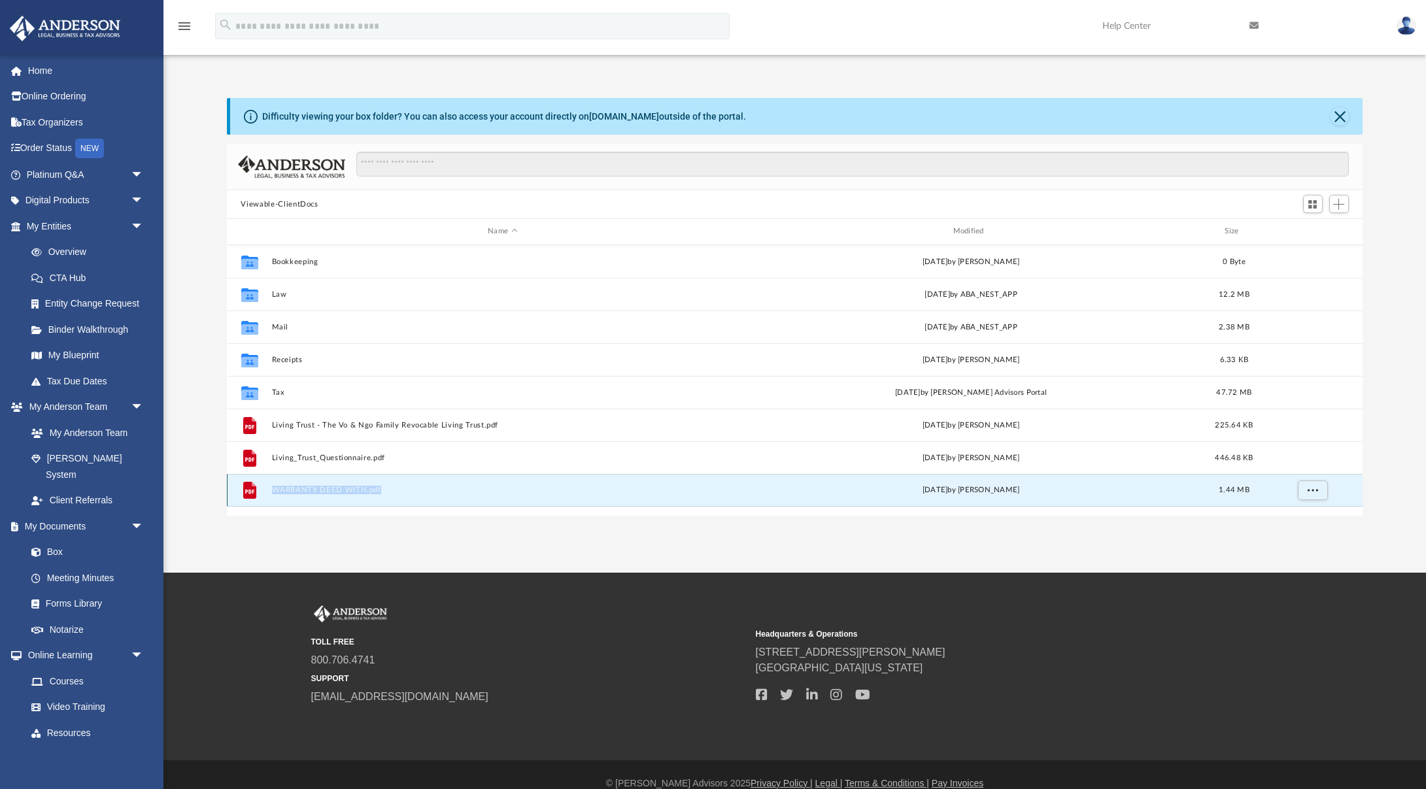
click at [248, 494] on icon "grid" at bounding box center [249, 490] width 13 height 17
click at [527, 511] on div "Collaborated Folder Bookkeeping [DATE] by [PERSON_NAME] 0 Byte Collaborated Fol…" at bounding box center [795, 380] width 1137 height 271
click at [1316, 496] on button "More options" at bounding box center [1313, 491] width 30 height 20
click at [1299, 538] on li "Download" at bounding box center [1301, 537] width 38 height 14
